Goal: Contribute content: Contribute content

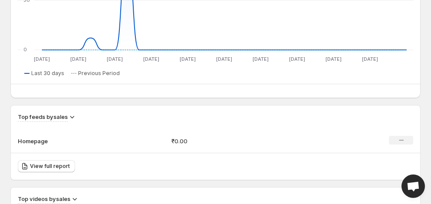
scroll to position [634, 0]
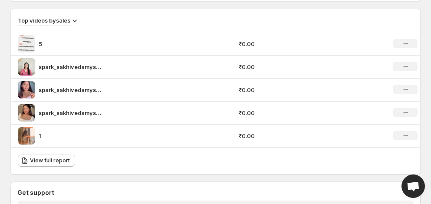
click at [29, 65] on img at bounding box center [26, 66] width 17 height 17
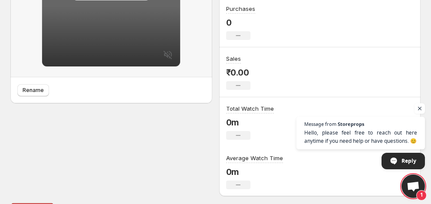
scroll to position [251, 0]
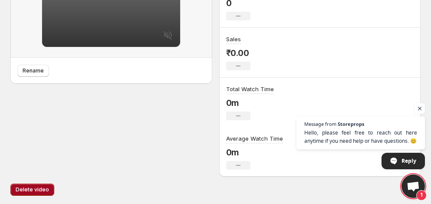
click at [26, 188] on span "Delete video" at bounding box center [32, 189] width 33 height 7
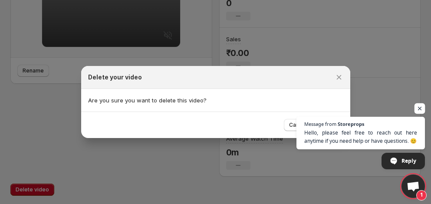
click at [420, 105] on span "Open chat" at bounding box center [419, 108] width 11 height 11
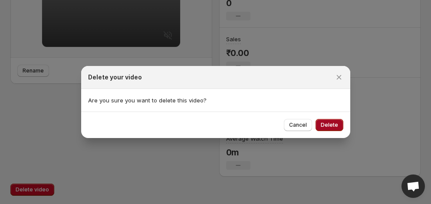
click at [317, 127] on button "Delete" at bounding box center [329, 125] width 28 height 12
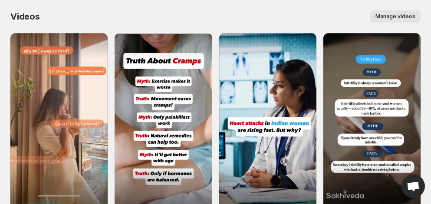
click at [388, 16] on span "Manage videos" at bounding box center [395, 16] width 40 height 7
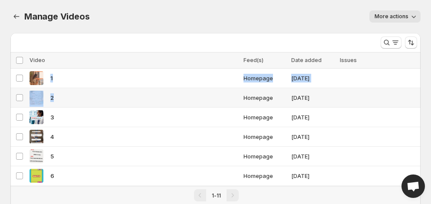
drag, startPoint x: 49, startPoint y: 80, endPoint x: 53, endPoint y: 101, distance: 21.2
click at [53, 101] on tbody "Select video 1 Homepage [DATE] Select video 2 Homepage [DATE] Select video 3 Ho…" at bounding box center [215, 176] width 410 height 215
click at [231, 34] on div "More views" at bounding box center [191, 41] width 363 height 16
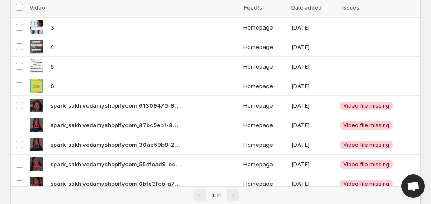
scroll to position [117, 0]
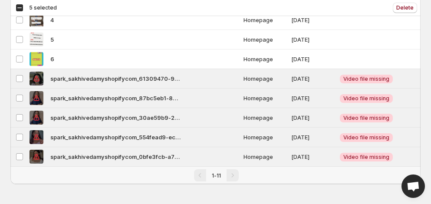
click at [402, 13] on div "Select all 11 videos 5 selected Delete Delete" at bounding box center [215, 8] width 410 height 16
click at [406, 10] on span "Delete" at bounding box center [404, 7] width 17 height 7
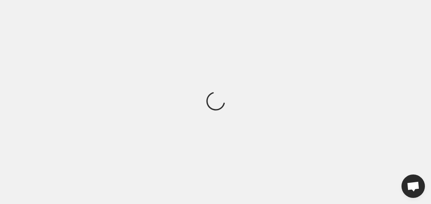
scroll to position [0, 0]
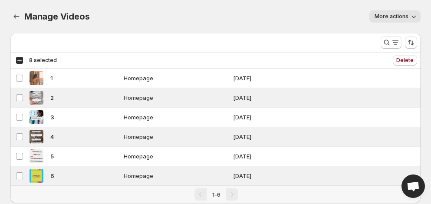
click at [413, 15] on icon "button" at bounding box center [413, 16] width 9 height 9
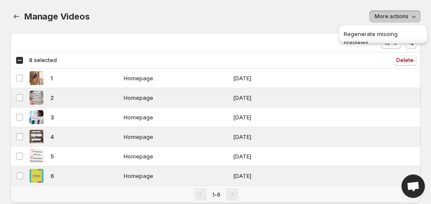
scroll to position [7, 0]
click at [309, 15] on div "More actions" at bounding box center [260, 16] width 321 height 12
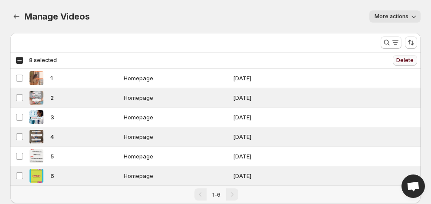
click at [405, 61] on span "Delete" at bounding box center [404, 60] width 17 height 7
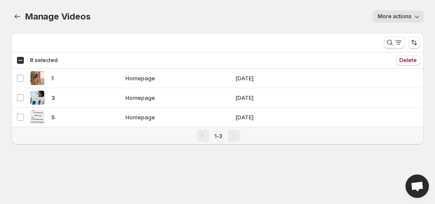
click at [203, 18] on div "More actions" at bounding box center [262, 16] width 323 height 12
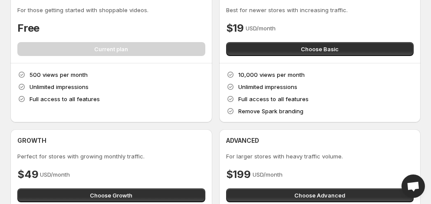
scroll to position [49, 0]
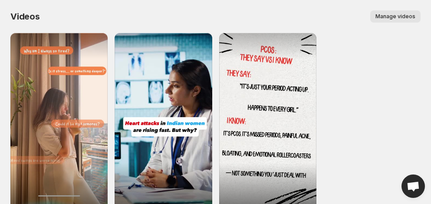
click at [400, 19] on span "Manage videos" at bounding box center [395, 16] width 40 height 7
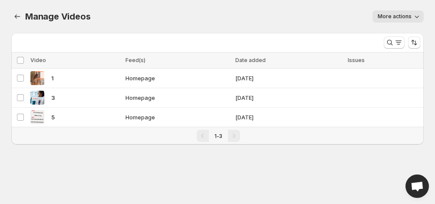
click at [416, 16] on icon "button" at bounding box center [416, 16] width 9 height 9
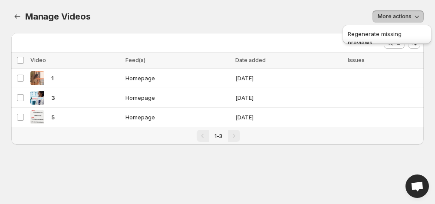
click at [416, 16] on icon "button" at bounding box center [416, 16] width 9 height 9
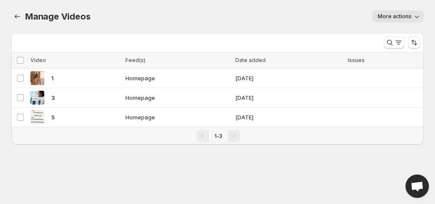
click at [202, 3] on div "Manage Videos. This page is ready Manage Videos More actions More actions More …" at bounding box center [217, 16] width 412 height 33
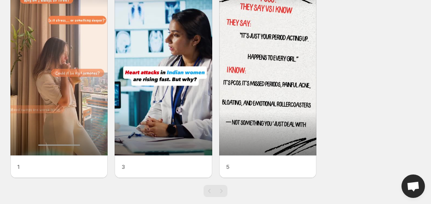
scroll to position [64, 0]
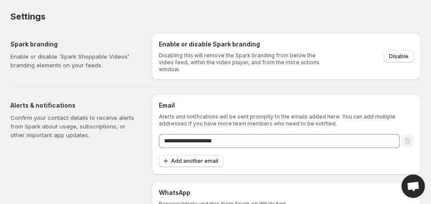
scroll to position [48, 0]
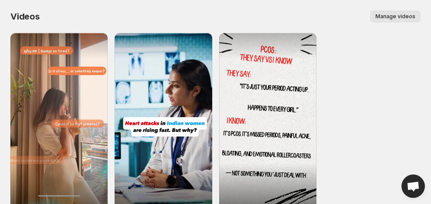
scroll to position [64, 0]
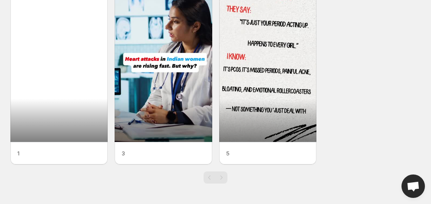
click at [44, 60] on div at bounding box center [58, 55] width 97 height 173
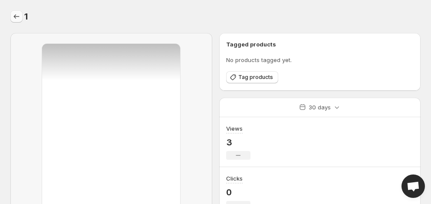
click at [20, 19] on icon "Settings" at bounding box center [16, 16] width 9 height 9
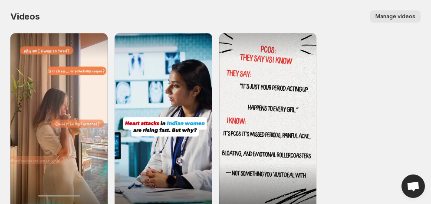
click at [393, 11] on button "Manage videos" at bounding box center [395, 16] width 50 height 12
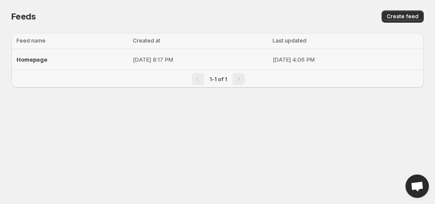
click at [133, 59] on p "[DATE] 8:17 PM" at bounding box center [200, 59] width 135 height 9
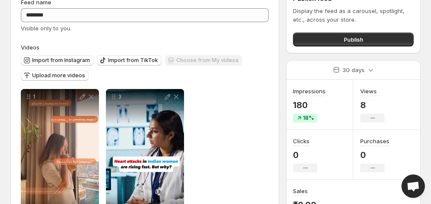
scroll to position [44, 0]
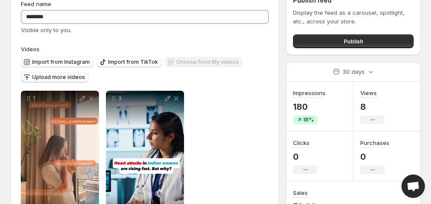
click at [61, 74] on span "Upload more videos" at bounding box center [58, 77] width 53 height 7
click at [83, 59] on span "Import from Instagram" at bounding box center [61, 62] width 58 height 7
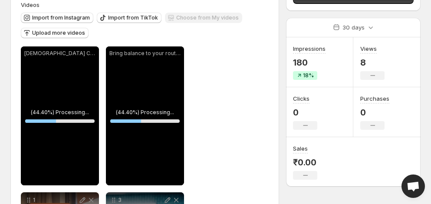
scroll to position [86, 0]
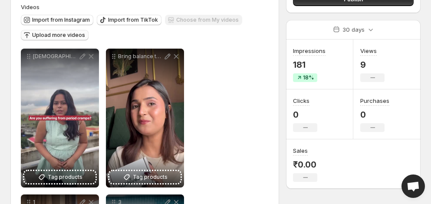
click at [76, 34] on span "Upload more videos" at bounding box center [58, 35] width 53 height 7
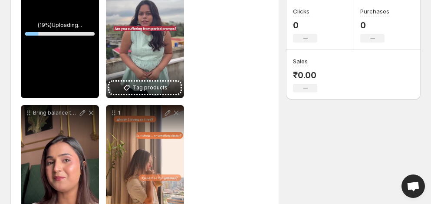
scroll to position [173, 0]
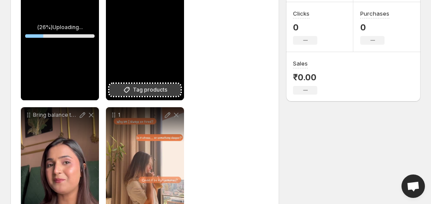
click at [170, 88] on button "Tag products" at bounding box center [144, 90] width 71 height 12
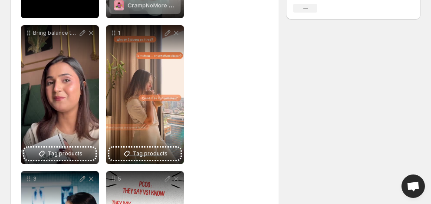
scroll to position [264, 0]
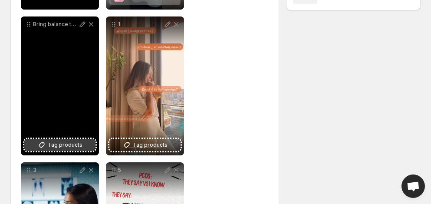
click at [85, 150] on button "Tag products" at bounding box center [59, 145] width 71 height 12
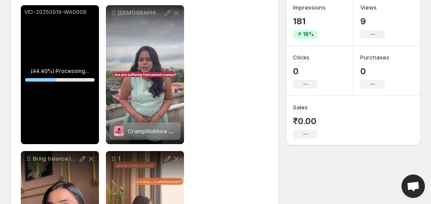
scroll to position [41, 0]
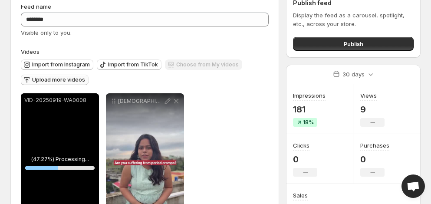
click at [82, 80] on span "Upload more videos" at bounding box center [58, 79] width 53 height 7
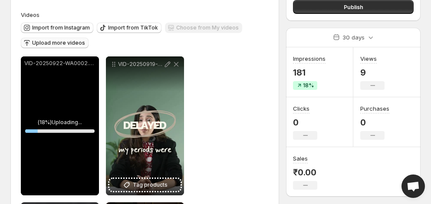
scroll to position [82, 0]
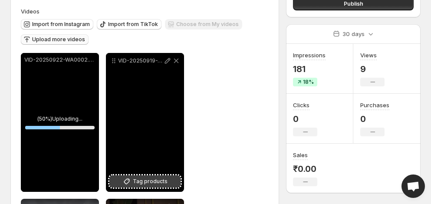
click at [155, 178] on span "Tag products" at bounding box center [150, 181] width 35 height 9
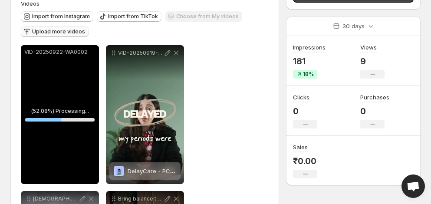
scroll to position [113, 0]
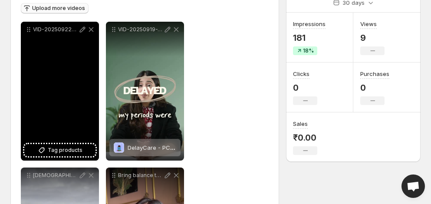
click at [56, 153] on span "Tag products" at bounding box center [65, 150] width 35 height 9
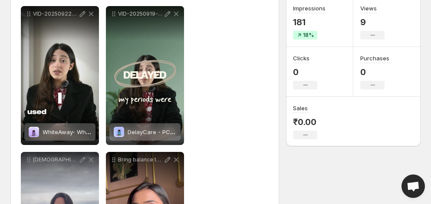
scroll to position [125, 0]
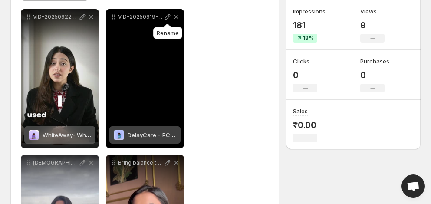
click at [165, 16] on icon at bounding box center [167, 17] width 9 height 9
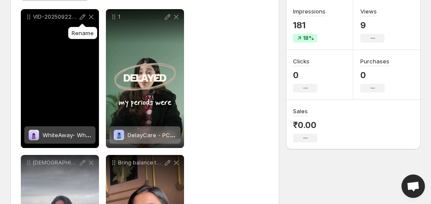
click at [81, 16] on icon at bounding box center [82, 17] width 9 height 9
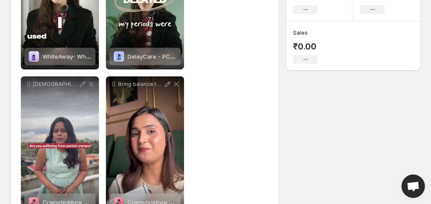
scroll to position [206, 0]
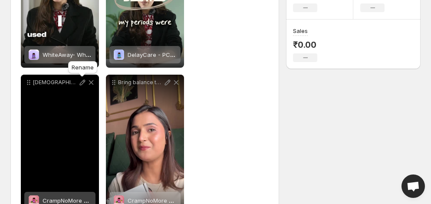
click at [80, 83] on icon at bounding box center [82, 82] width 9 height 9
type input "**********"
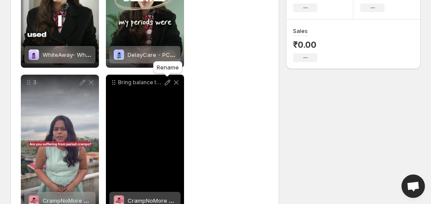
click at [167, 84] on icon at bounding box center [168, 83] width 6 height 6
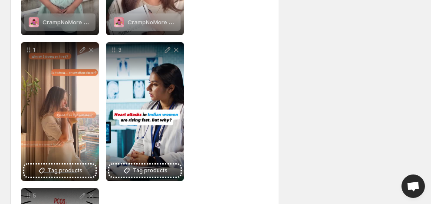
scroll to position [391, 0]
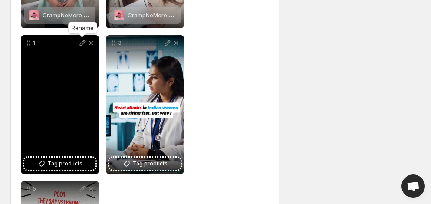
click at [82, 43] on icon at bounding box center [82, 43] width 9 height 9
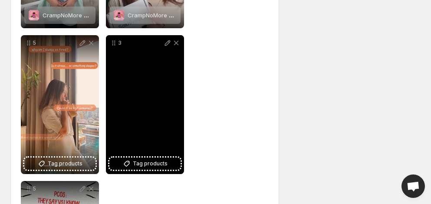
click at [118, 44] on p "3" at bounding box center [140, 42] width 45 height 7
click at [119, 41] on p "3" at bounding box center [140, 42] width 45 height 7
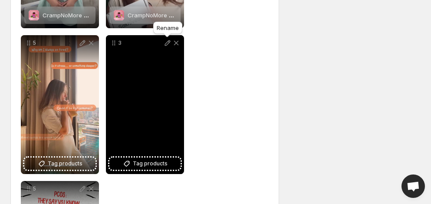
click at [170, 42] on icon at bounding box center [167, 43] width 9 height 9
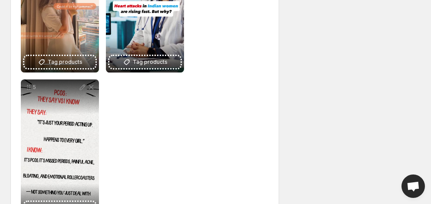
scroll to position [527, 0]
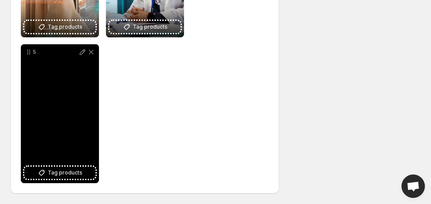
click at [73, 180] on div "5" at bounding box center [60, 113] width 78 height 139
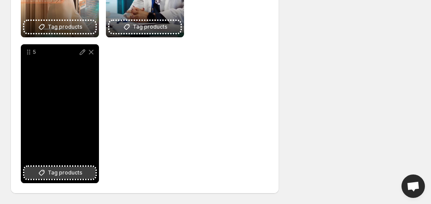
click at [74, 177] on span "Tag products" at bounding box center [65, 172] width 35 height 9
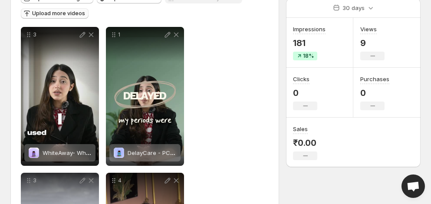
scroll to position [95, 0]
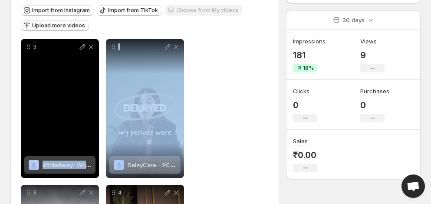
drag, startPoint x: 162, startPoint y: 99, endPoint x: 43, endPoint y: 93, distance: 119.4
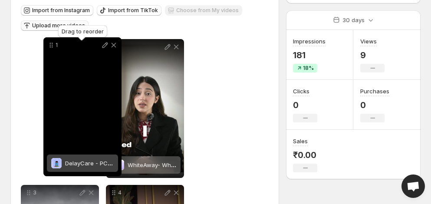
drag, startPoint x: 114, startPoint y: 48, endPoint x: 38, endPoint y: 46, distance: 75.9
click at [47, 46] on icon at bounding box center [51, 45] width 9 height 9
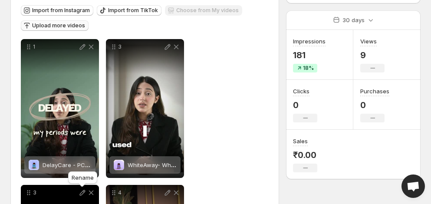
click at [83, 190] on icon at bounding box center [82, 192] width 9 height 9
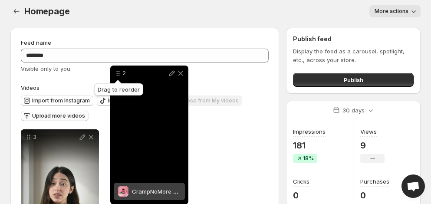
scroll to position [0, 0]
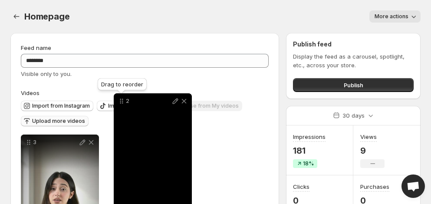
drag, startPoint x: 24, startPoint y: 194, endPoint x: 117, endPoint y: 106, distance: 128.2
click at [117, 105] on icon at bounding box center [121, 101] width 9 height 9
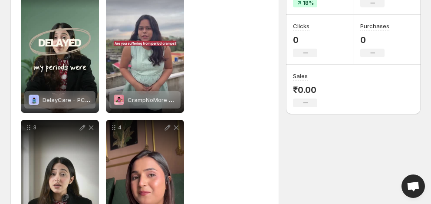
scroll to position [165, 0]
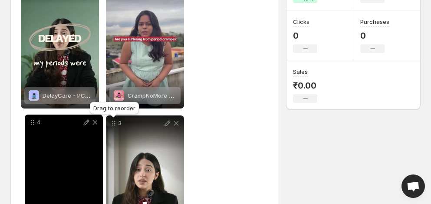
drag, startPoint x: 118, startPoint y: 124, endPoint x: 36, endPoint y: 123, distance: 81.1
click at [36, 123] on icon at bounding box center [32, 122] width 9 height 9
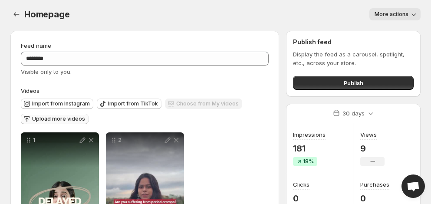
scroll to position [0, 0]
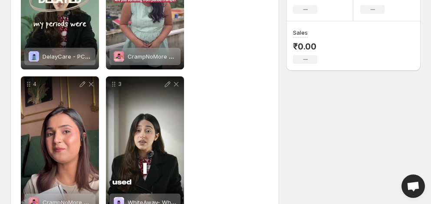
scroll to position [217, 0]
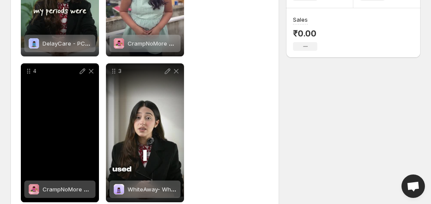
click at [68, 190] on span "CrampNoMore - Ayurvedic Relief for Period Pain" at bounding box center [108, 189] width 131 height 7
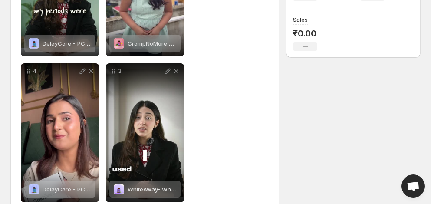
scroll to position [0, 0]
